Goal: Task Accomplishment & Management: Use online tool/utility

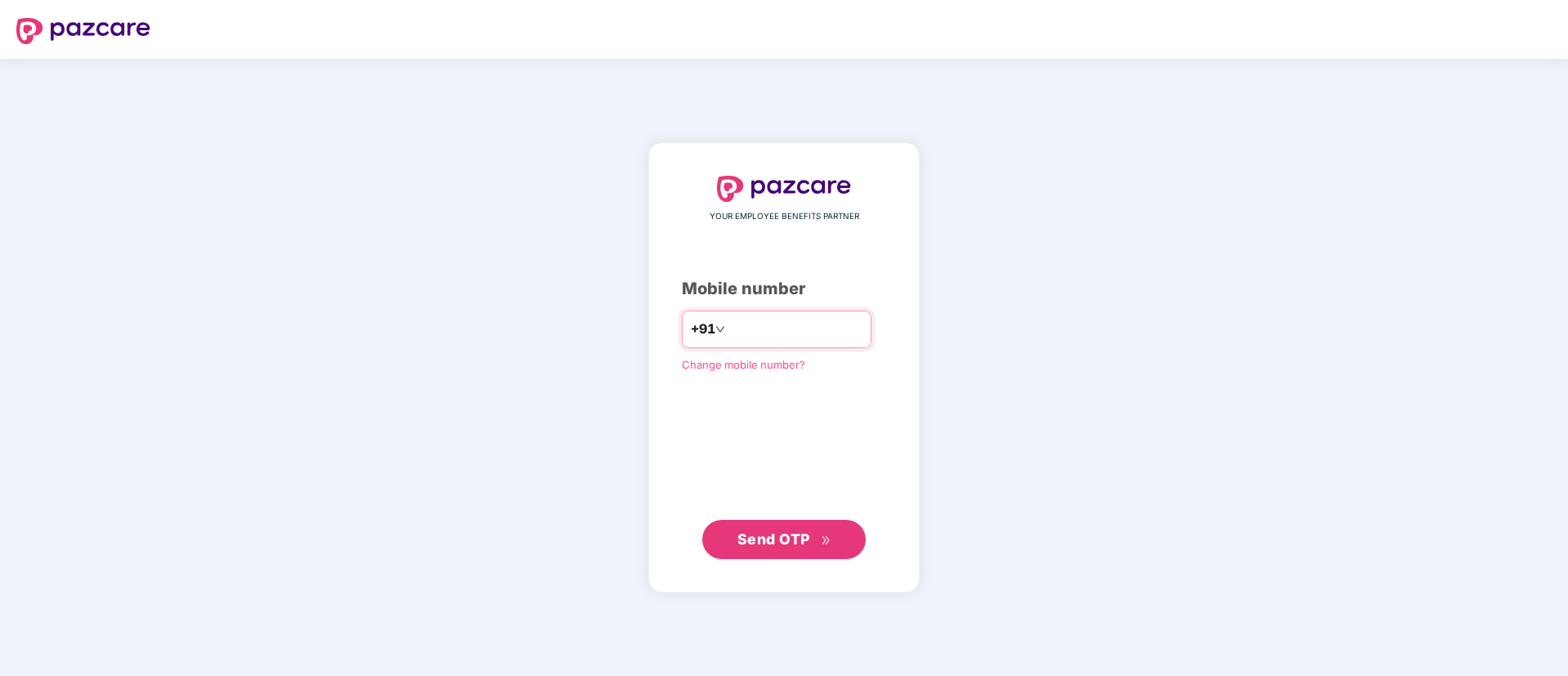
type input "**********"
click at [725, 535] on button "Send OTP" at bounding box center [784, 539] width 163 height 39
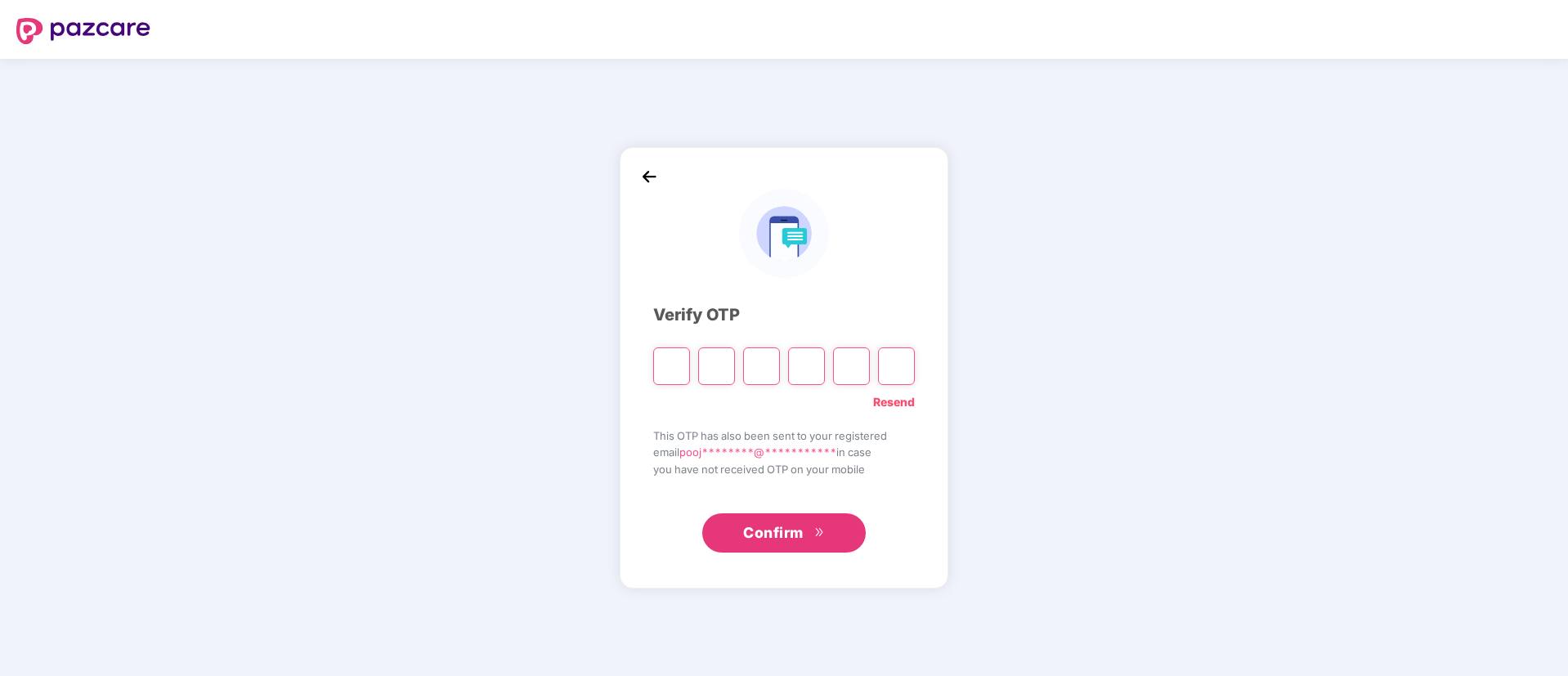
paste input "*"
type input "*"
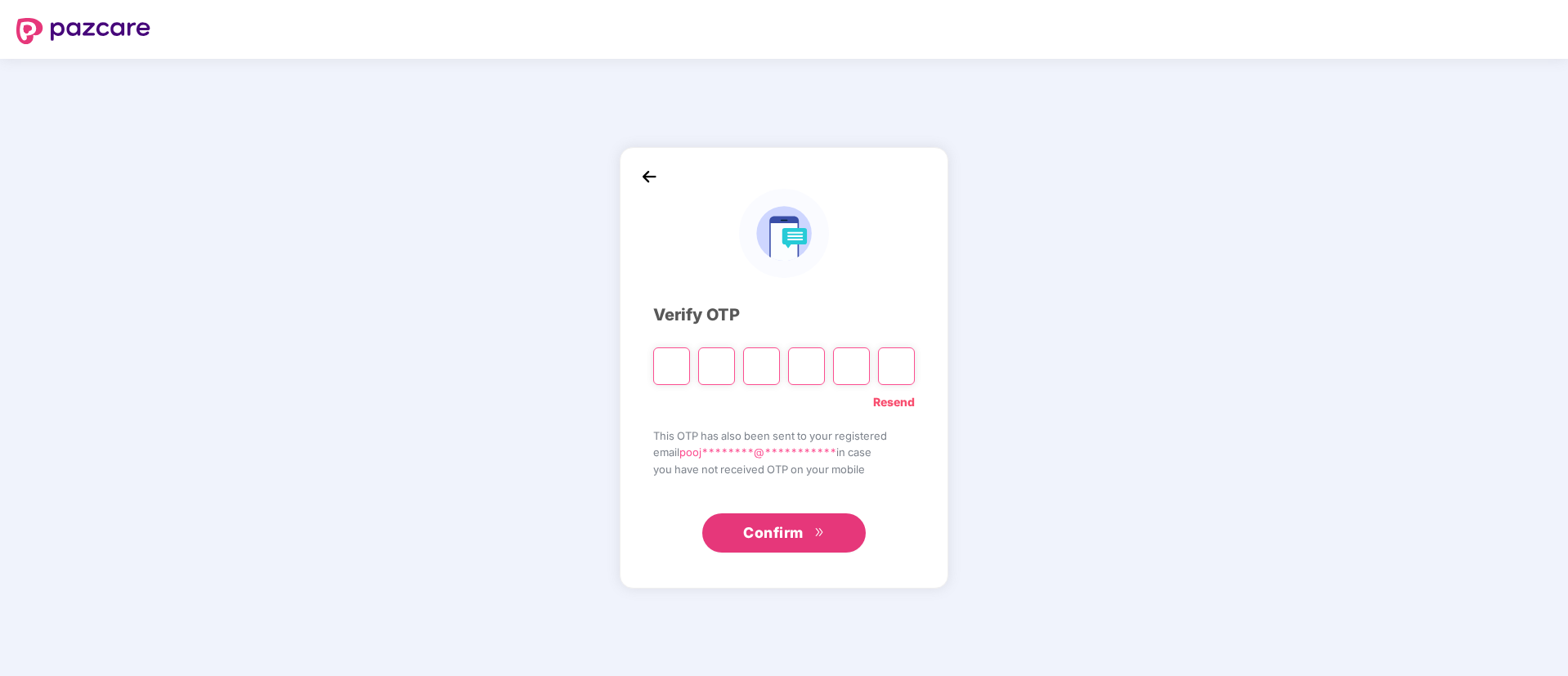
type input "*"
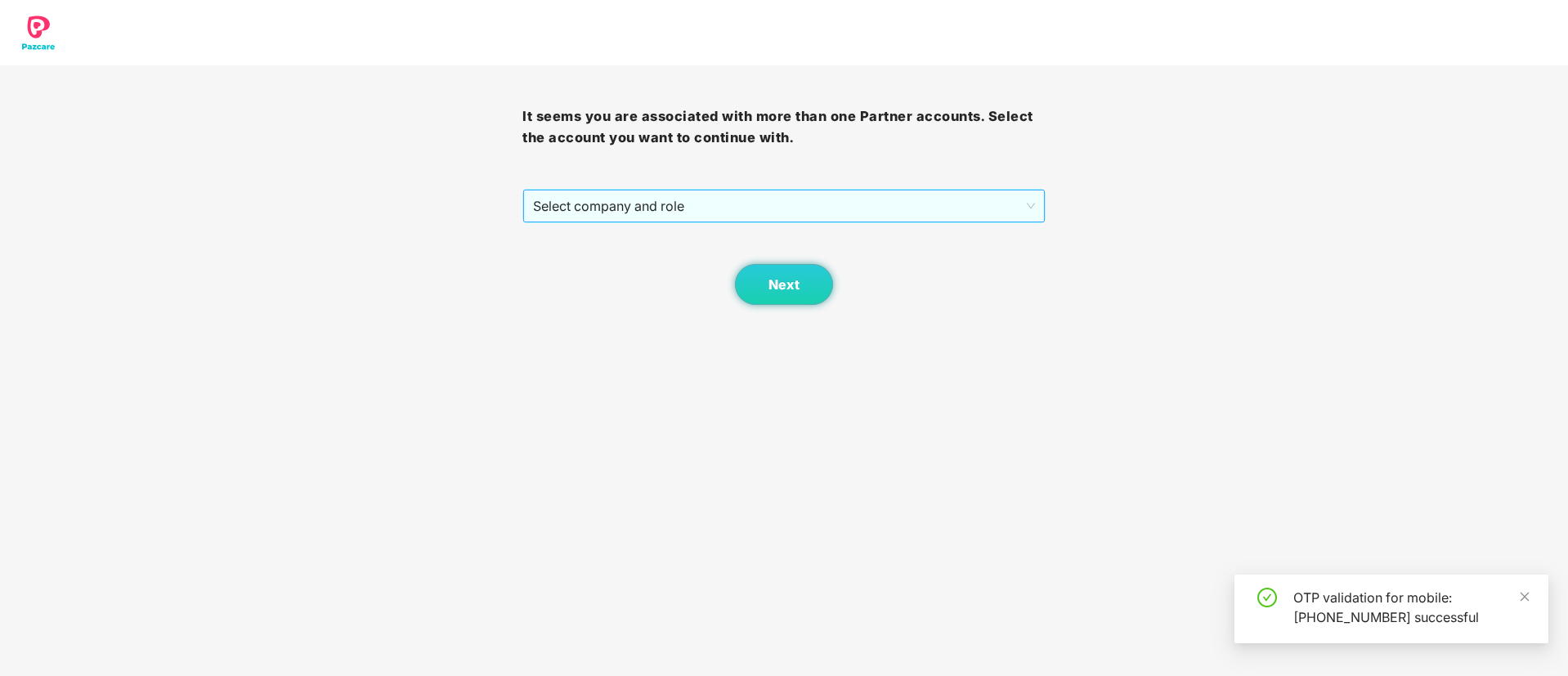
click at [707, 200] on span "Select company and role" at bounding box center [783, 206] width 501 height 31
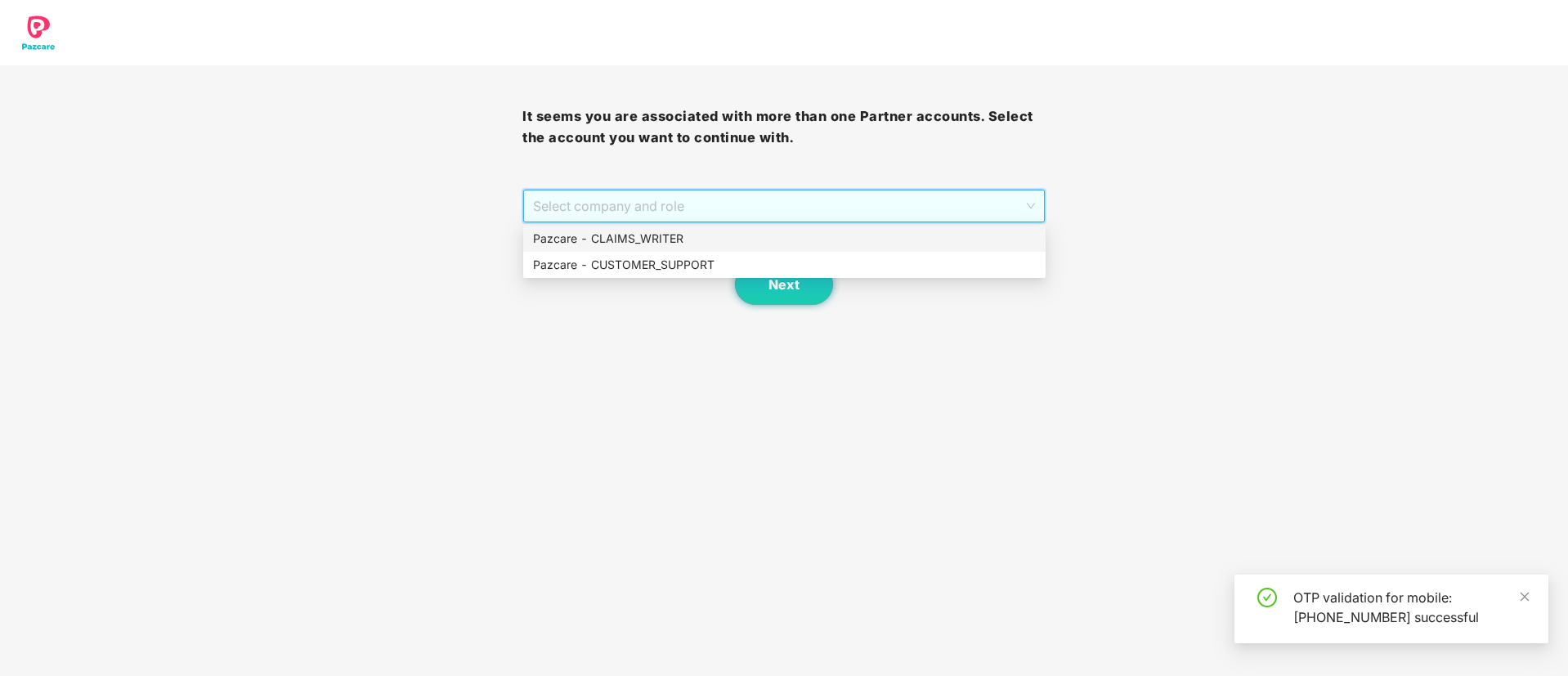
click at [685, 237] on div "Pazcare - CLAIMS_WRITER" at bounding box center [784, 238] width 503 height 18
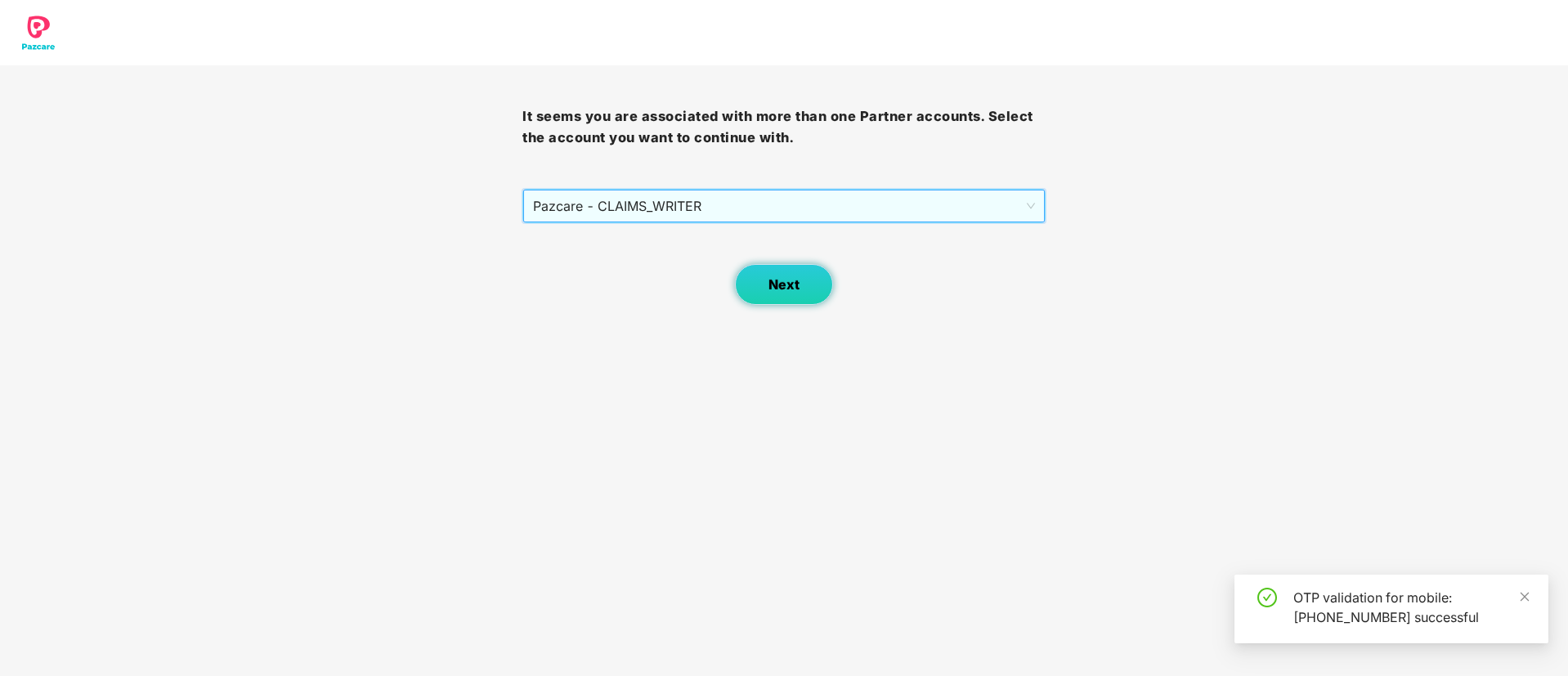
click at [764, 273] on button "Next" at bounding box center [784, 284] width 98 height 41
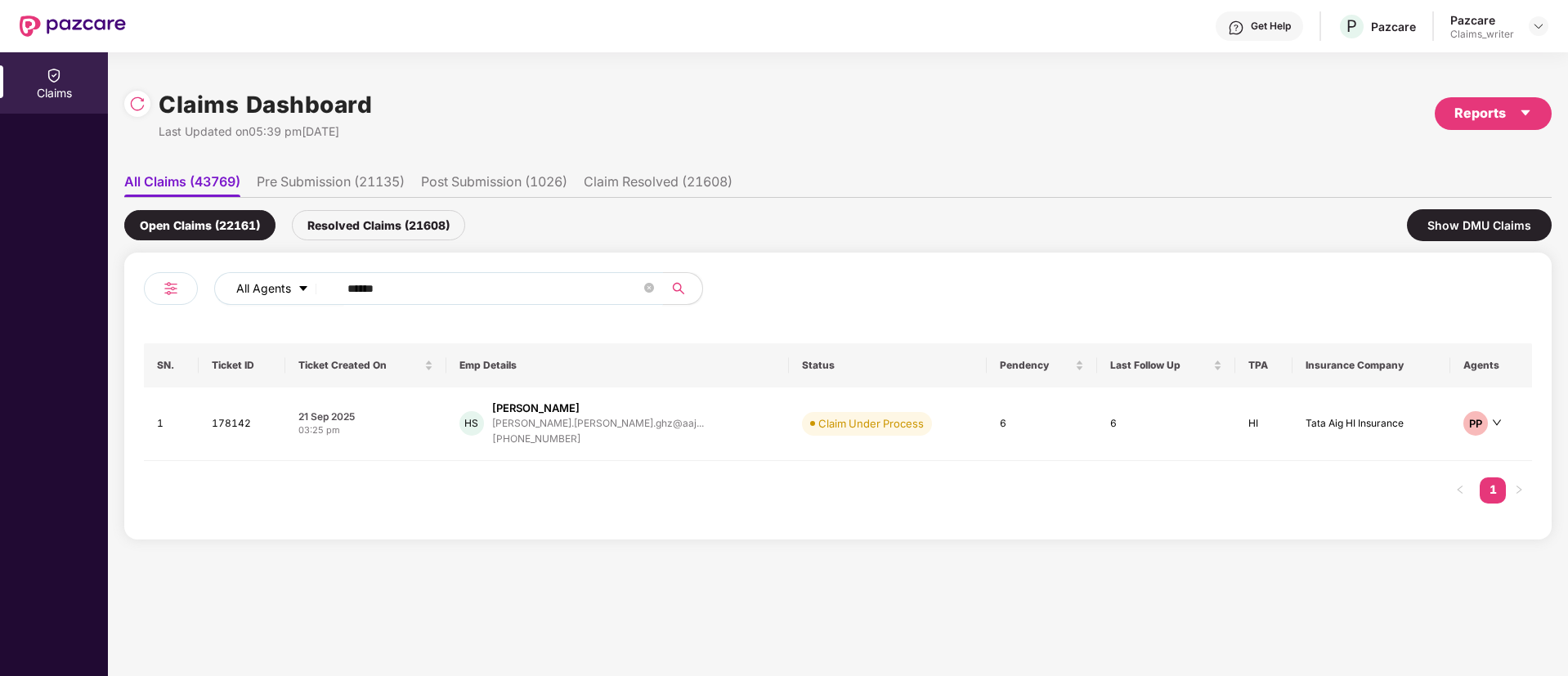
drag, startPoint x: 448, startPoint y: 287, endPoint x: 265, endPoint y: 293, distance: 183.1
click at [265, 293] on div "All Agents ******" at bounding box center [630, 288] width 833 height 32
paste input "text"
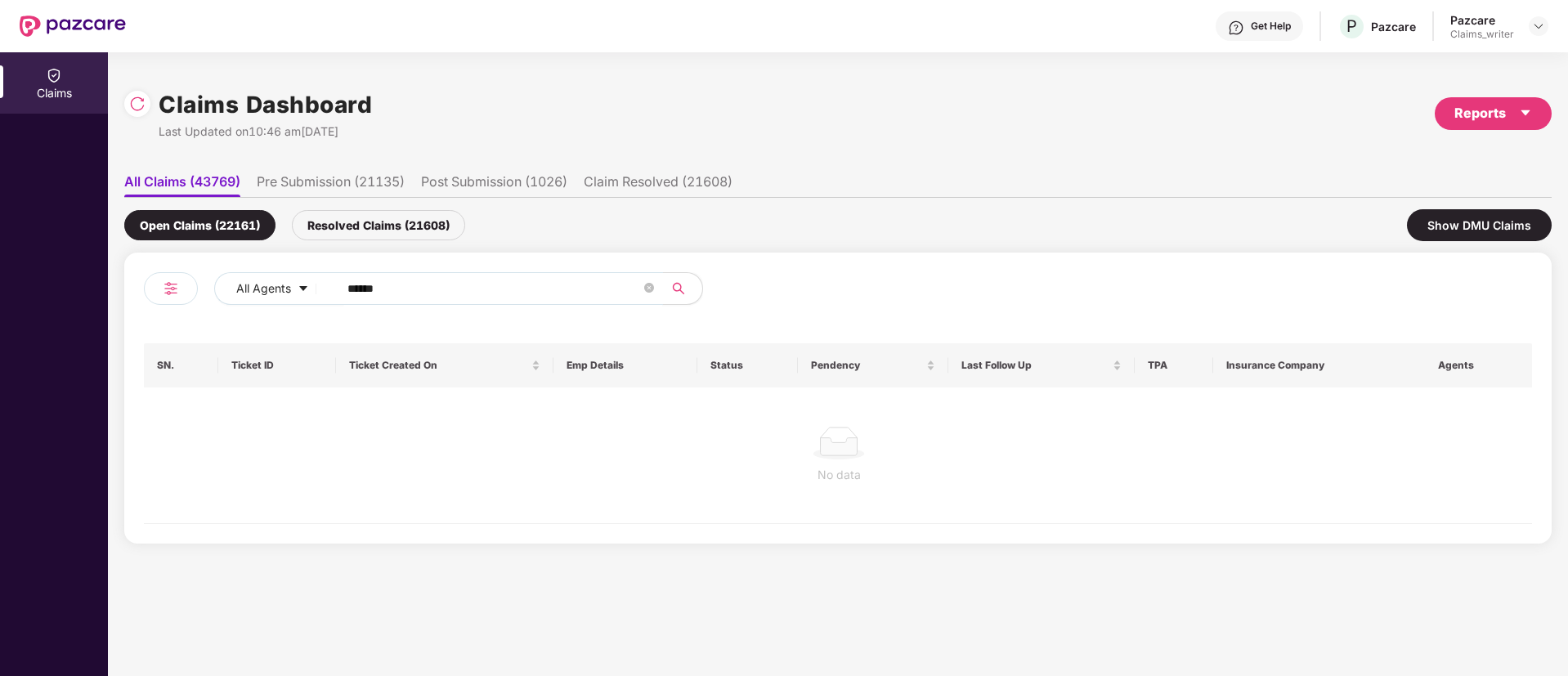
type input "******"
click at [373, 230] on div "Resolved Claims (21608)" at bounding box center [378, 224] width 173 height 31
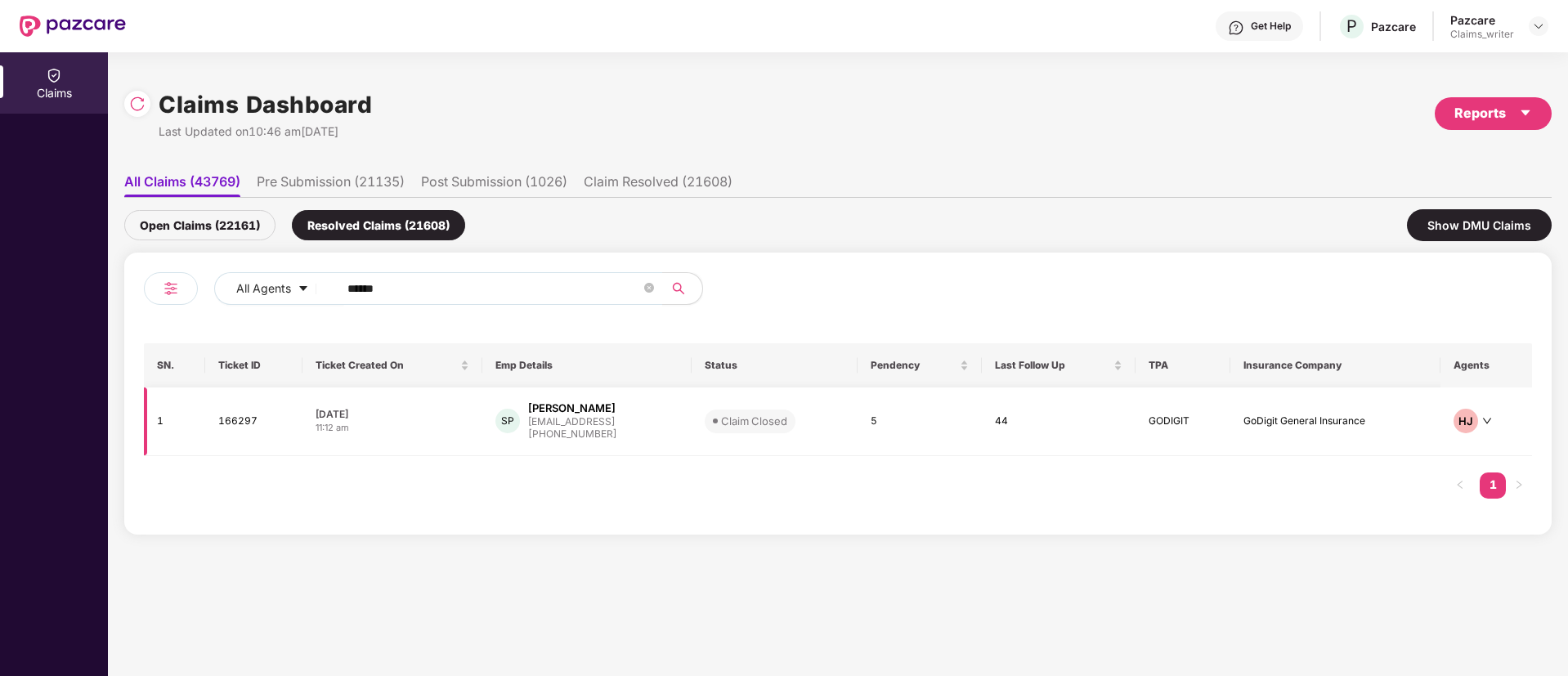
click at [232, 422] on td "166297" at bounding box center [253, 421] width 97 height 69
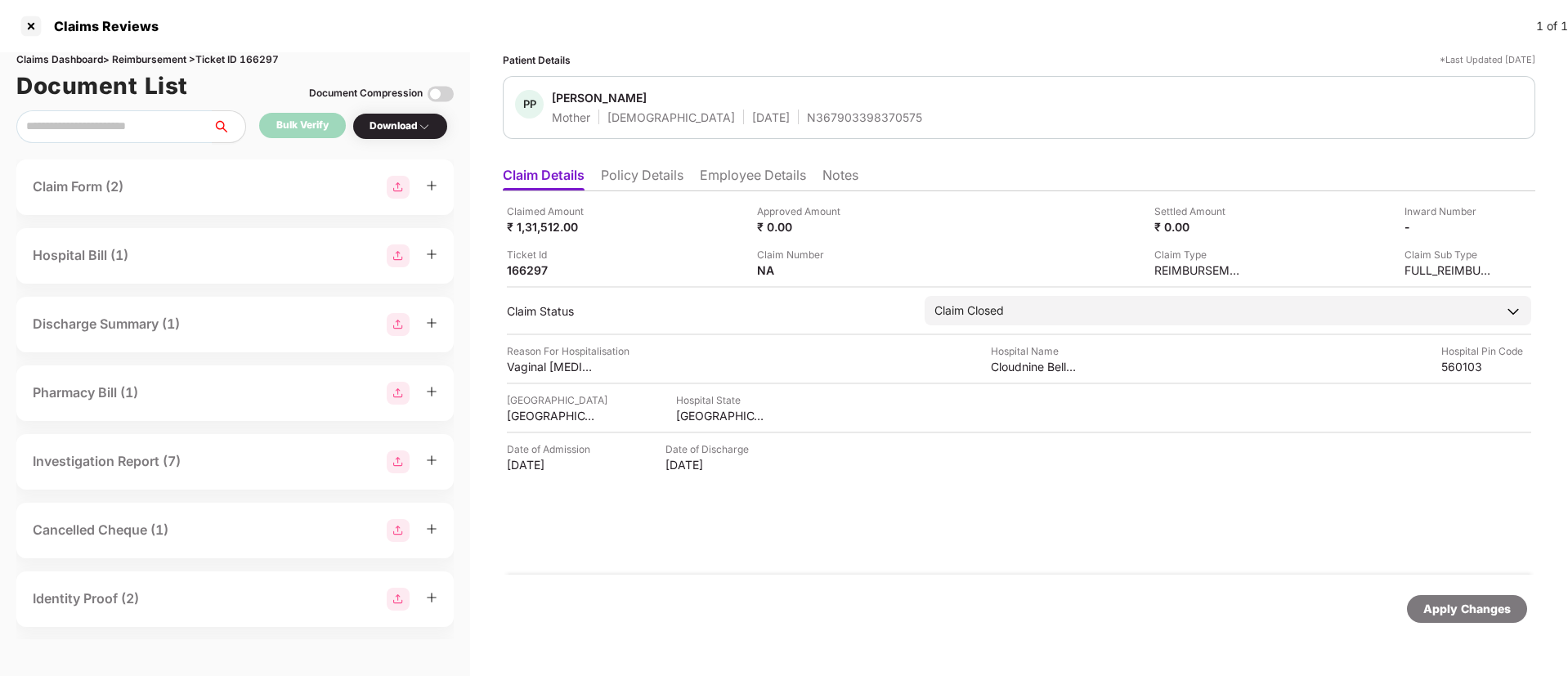
click at [402, 126] on div "Download" at bounding box center [400, 127] width 61 height 16
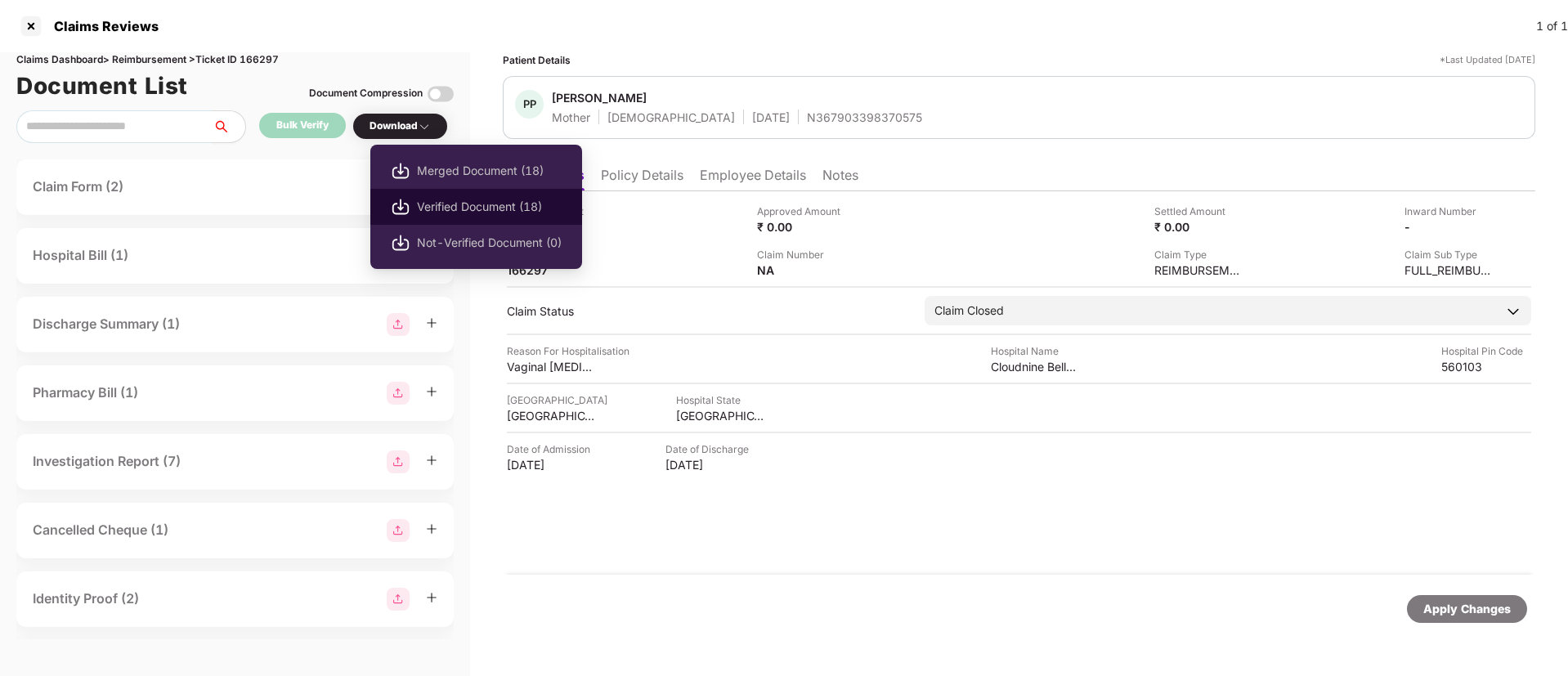
click at [459, 210] on span "Verified Document (18)" at bounding box center [489, 206] width 145 height 18
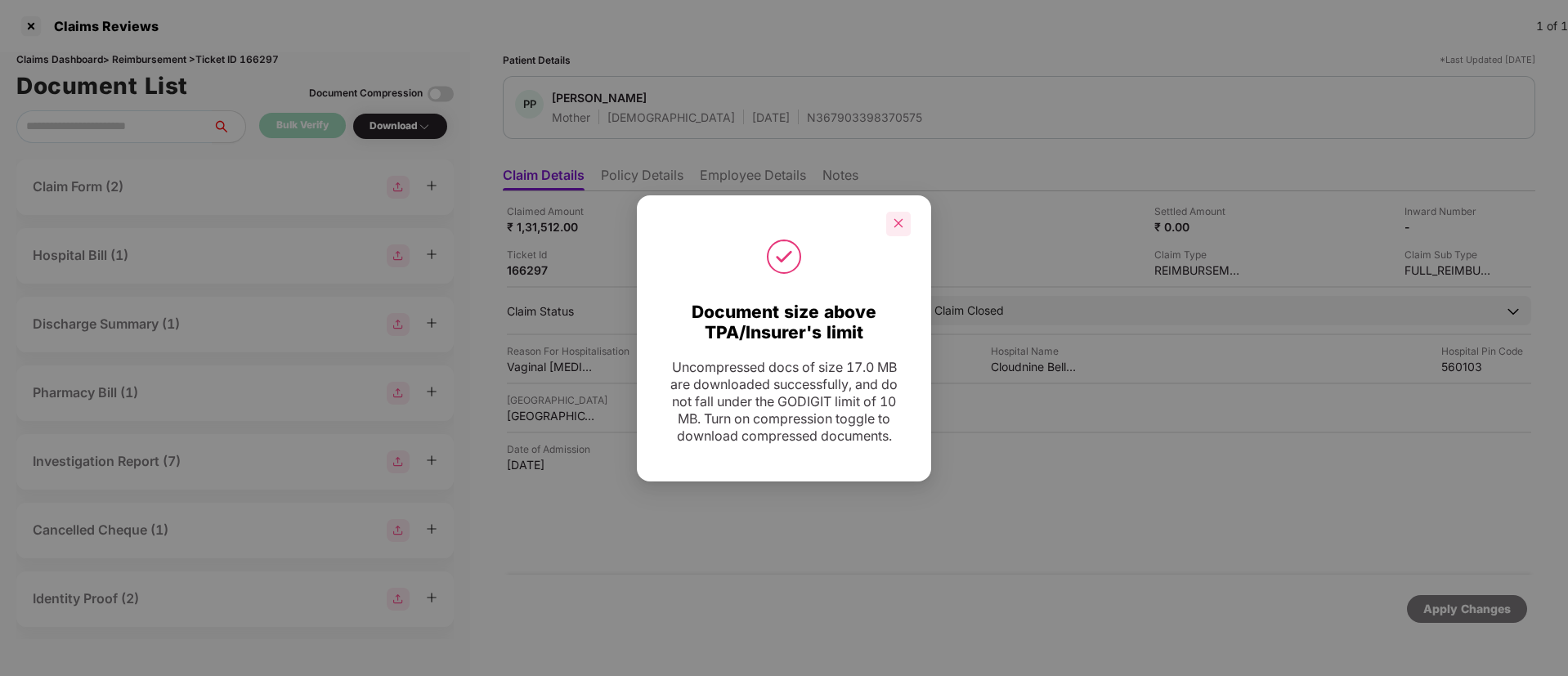
click at [892, 215] on div at bounding box center [898, 224] width 24 height 24
